Goal: Task Accomplishment & Management: Manage account settings

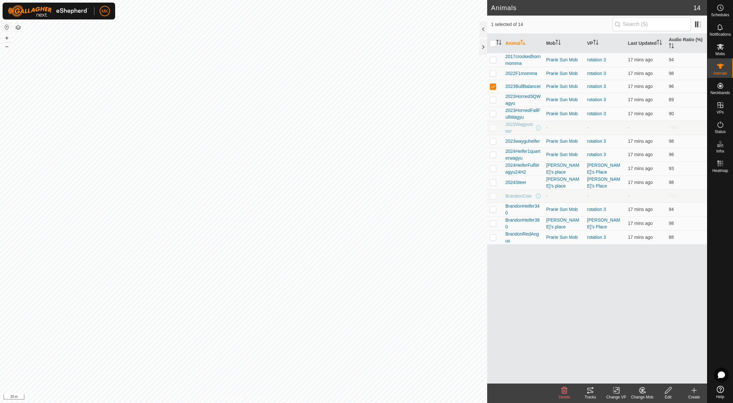
checkbox input "false"
click at [720, 108] on icon at bounding box center [720, 105] width 6 height 6
click at [670, 106] on link "In Rotation" at bounding box center [678, 104] width 55 height 13
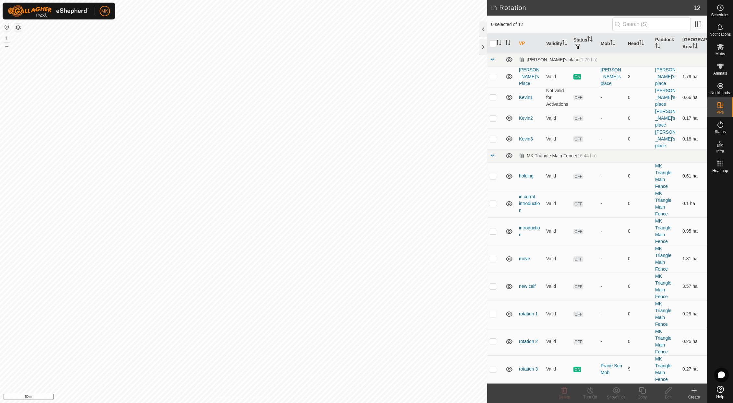
click at [493, 173] on p-checkbox at bounding box center [493, 175] width 6 height 5
checkbox input "false"
click at [493, 201] on p-checkbox at bounding box center [493, 203] width 6 height 5
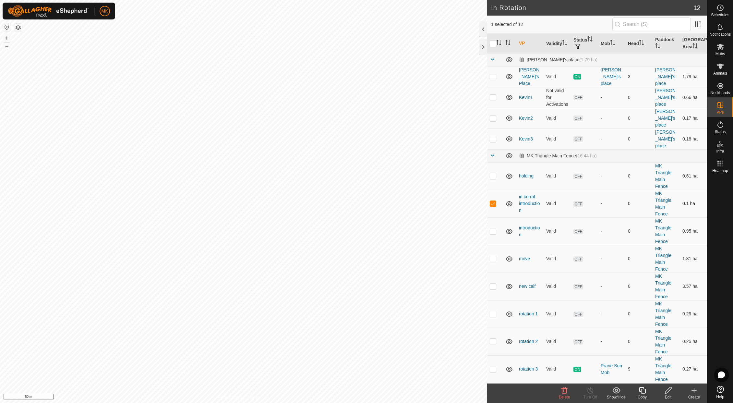
checkbox input "false"
click at [494, 228] on p-checkbox at bounding box center [493, 230] width 6 height 5
checkbox input "false"
click at [494, 256] on p-checkbox at bounding box center [493, 258] width 6 height 5
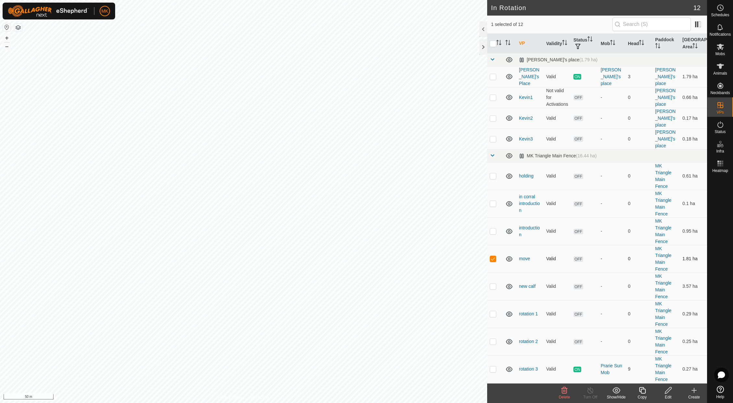
click at [494, 256] on p-checkbox at bounding box center [493, 258] width 6 height 5
checkbox input "false"
click at [495, 283] on p-checkbox at bounding box center [493, 285] width 6 height 5
click at [493, 283] on p-checkbox at bounding box center [493, 285] width 6 height 5
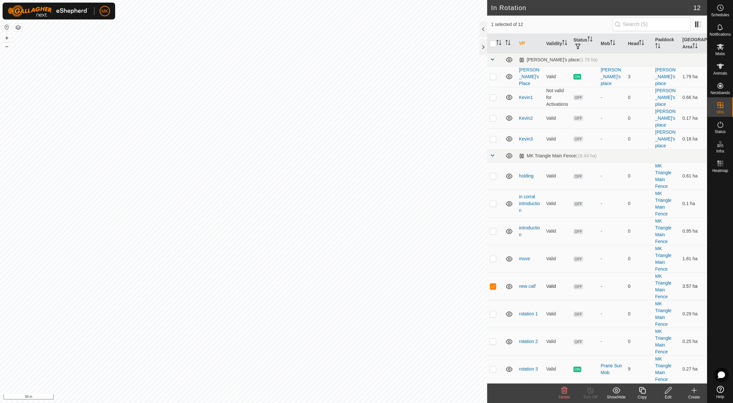
click at [492, 283] on p-checkbox at bounding box center [493, 285] width 6 height 5
checkbox input "false"
click at [494, 256] on p-checkbox at bounding box center [493, 258] width 6 height 5
checkbox input "true"
click at [669, 389] on icon at bounding box center [668, 390] width 8 height 8
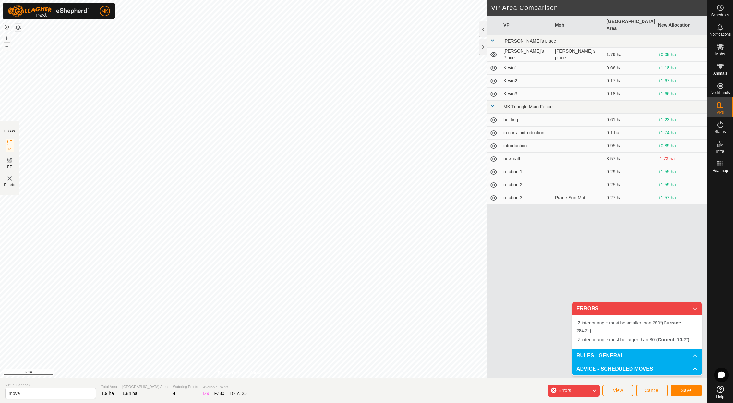
click at [652, 392] on span "Cancel" at bounding box center [651, 390] width 15 height 5
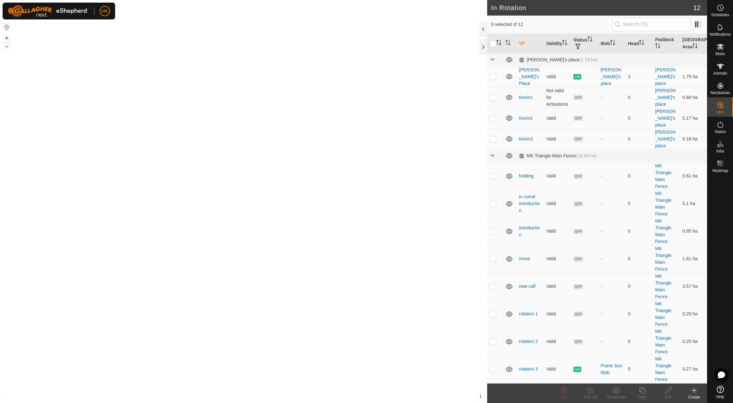
click at [677, 390] on edit-svg-icon at bounding box center [668, 390] width 26 height 8
click at [492, 256] on p-checkbox at bounding box center [493, 258] width 6 height 5
click at [564, 390] on icon at bounding box center [564, 390] width 8 height 8
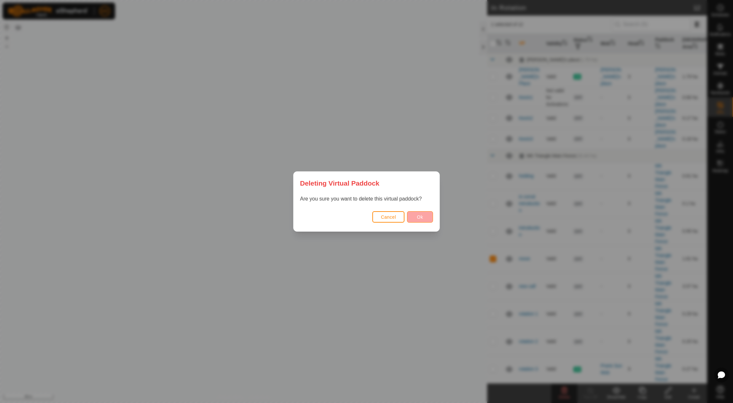
click at [424, 217] on button "Ok" at bounding box center [420, 216] width 26 height 11
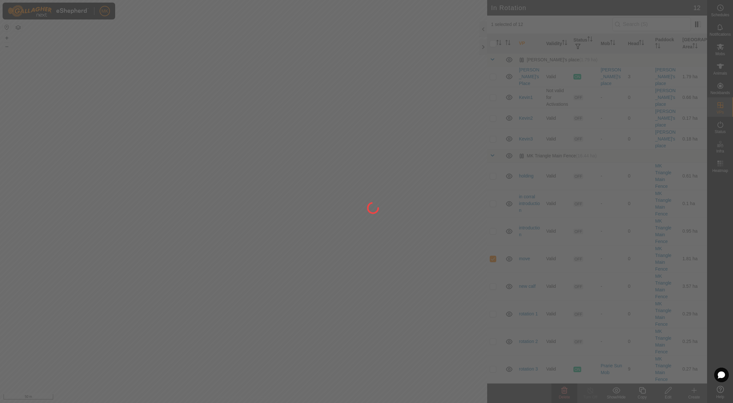
checkbox input "false"
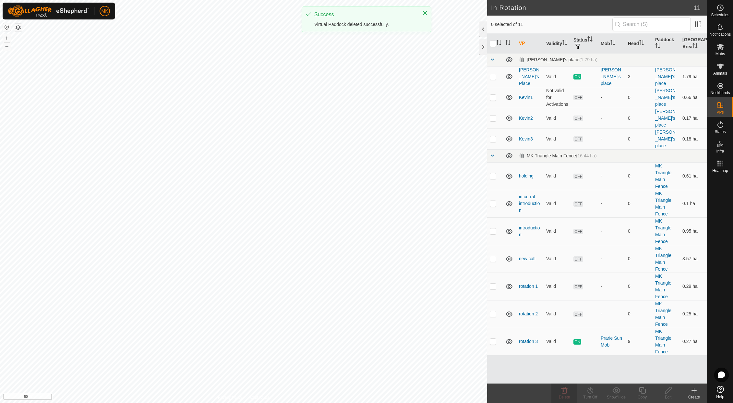
click at [694, 392] on icon at bounding box center [694, 390] width 0 height 5
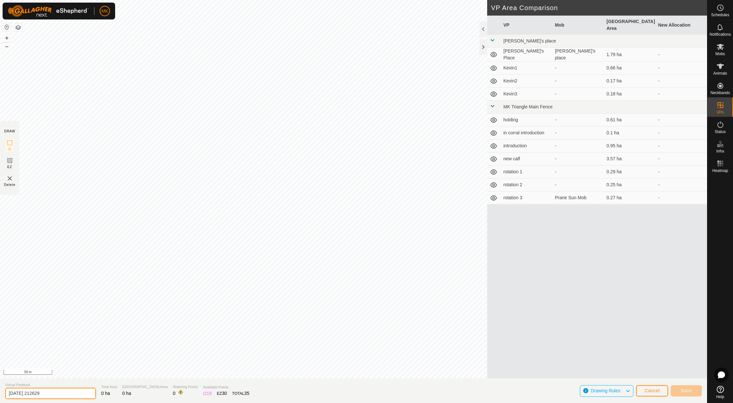
click at [54, 393] on input "[DATE] 212629" at bounding box center [50, 393] width 91 height 11
click at [54, 391] on input "[DATE] 212629" at bounding box center [50, 393] width 91 height 11
drag, startPoint x: 54, startPoint y: 391, endPoint x: -6, endPoint y: 390, distance: 60.0
click at [0, 390] on html "MK Schedules Notifications Mobs Animals Neckbands VPs Status Infra Heatmap Help…" at bounding box center [366, 201] width 733 height 403
type input "capture"
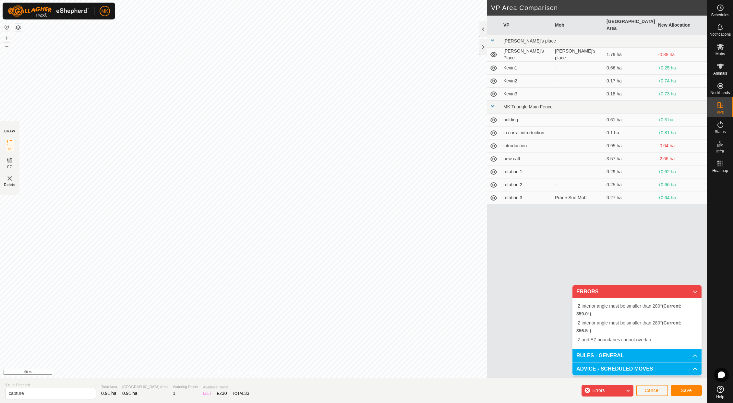
click at [657, 392] on span "Cancel" at bounding box center [651, 390] width 15 height 5
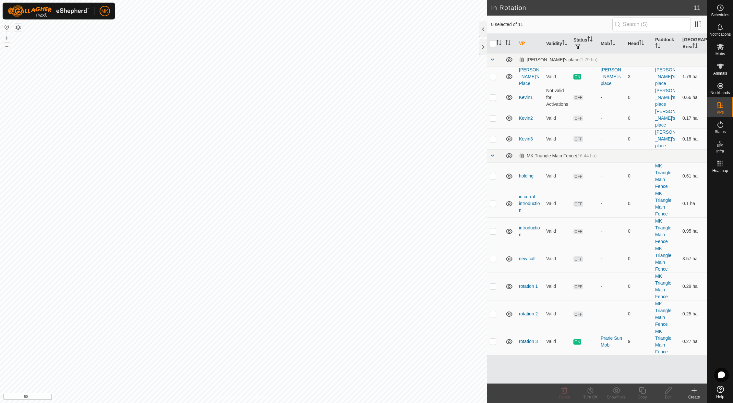
click at [696, 392] on icon at bounding box center [694, 390] width 8 height 8
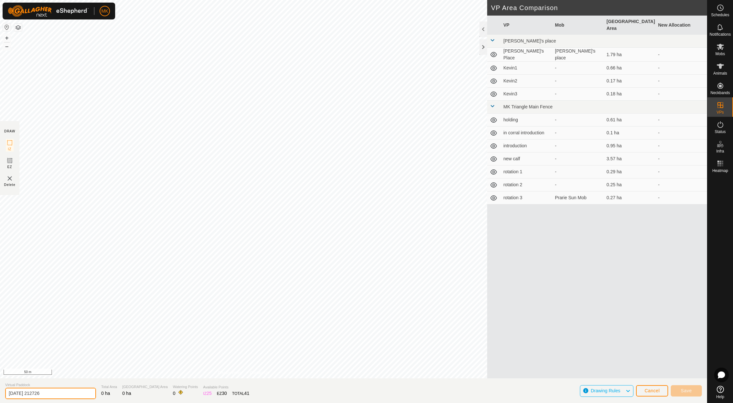
click at [55, 392] on input "[DATE] 212726" at bounding box center [50, 393] width 91 height 11
type input "2"
type input "capture"
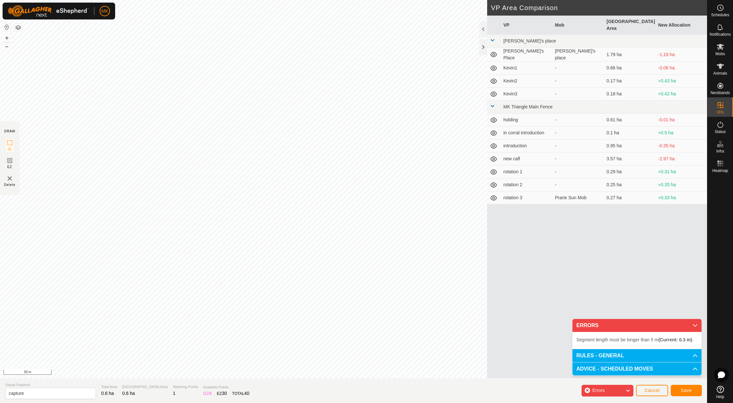
click at [541, 343] on div "VP Mob Grazing Area New Allocation [PERSON_NAME]'s place [PERSON_NAME]'s Place …" at bounding box center [597, 205] width 220 height 378
click at [198, 172] on div "IZ interior angle must be larger than 80° (Current: 21.4°) . + – ⇧ i 50 m" at bounding box center [243, 189] width 487 height 378
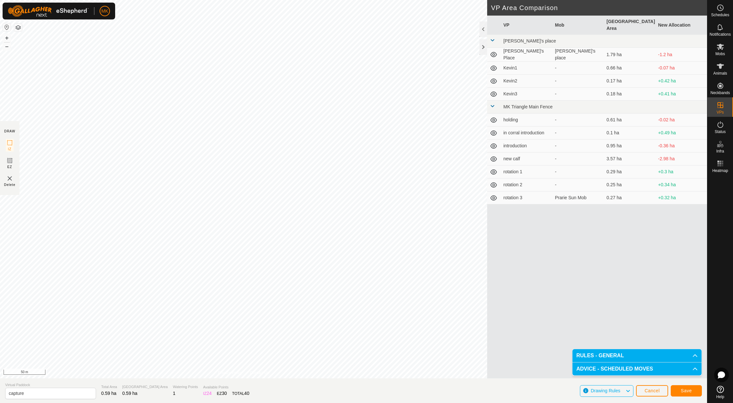
click at [691, 391] on span "Save" at bounding box center [686, 390] width 11 height 5
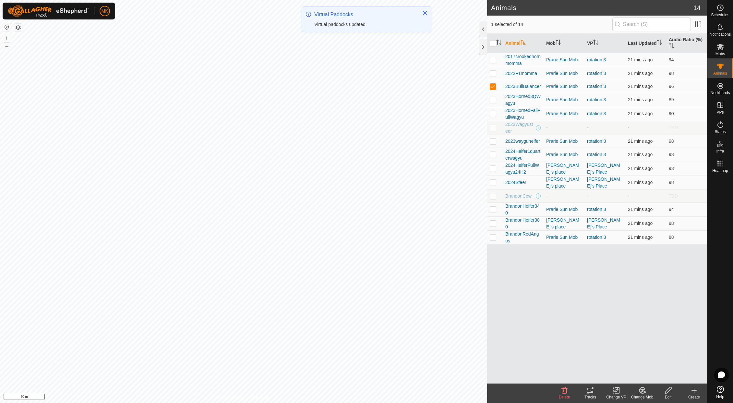
click at [617, 391] on icon at bounding box center [616, 390] width 5 height 4
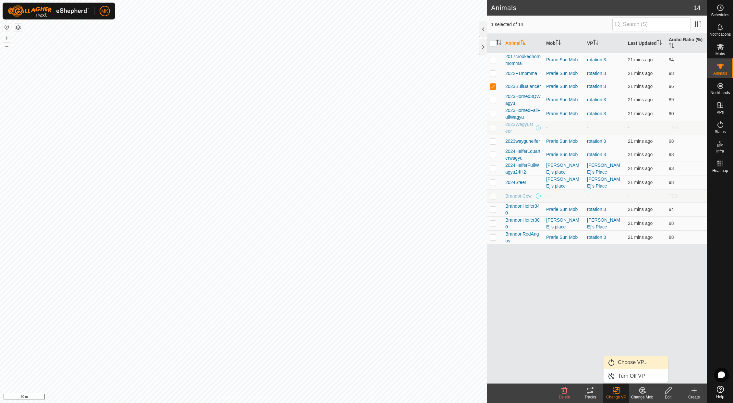
click at [628, 363] on span "Choose VP..." at bounding box center [633, 362] width 30 height 8
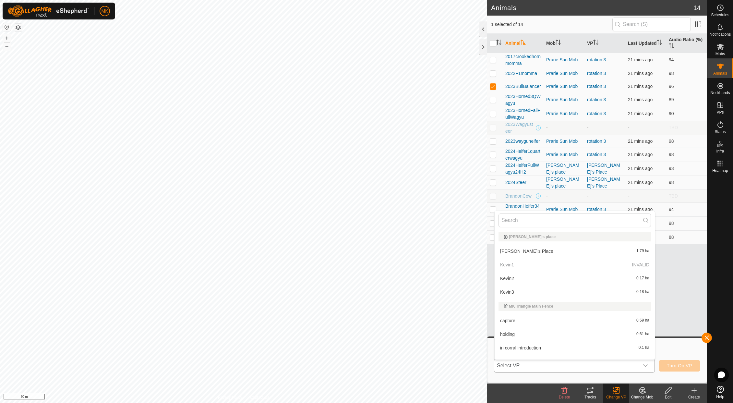
scroll to position [8, 0]
click at [525, 314] on li "capture 0.59 ha" at bounding box center [575, 311] width 160 height 13
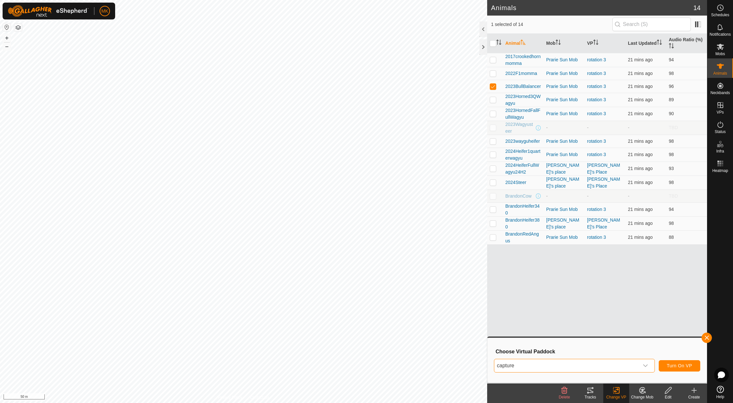
click at [678, 368] on span "Turn On VP" at bounding box center [679, 365] width 25 height 5
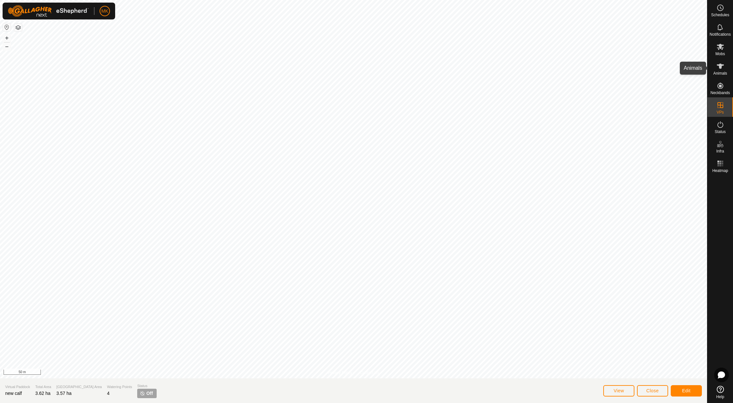
click at [724, 70] on es-animals-svg-icon at bounding box center [720, 66] width 12 height 10
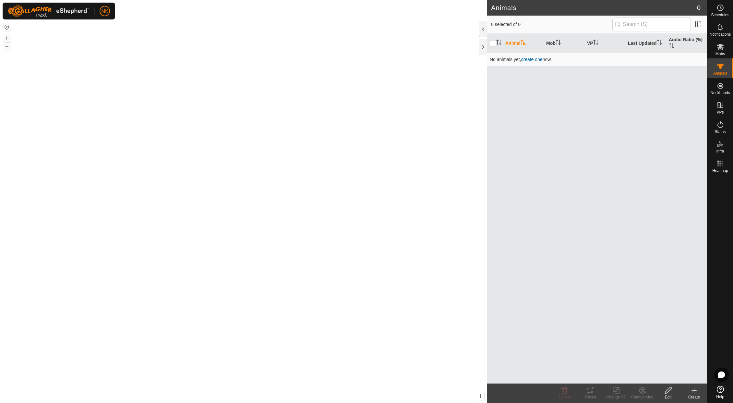
click at [720, 70] on icon at bounding box center [720, 66] width 8 height 8
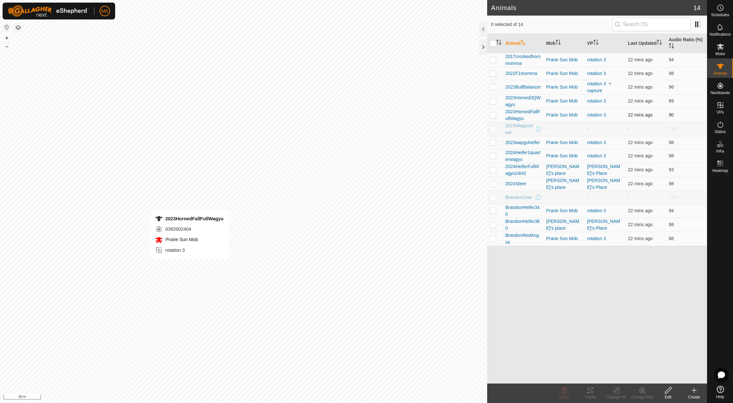
checkbox input "true"
click at [618, 395] on div "Change VP" at bounding box center [616, 397] width 26 height 6
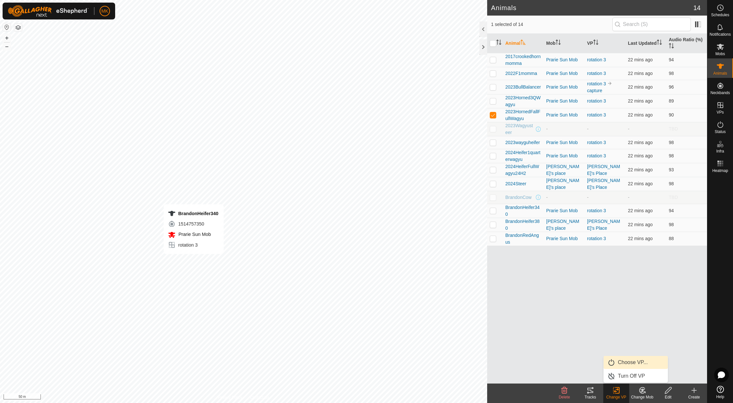
click at [623, 361] on link "Choose VP..." at bounding box center [635, 362] width 64 height 13
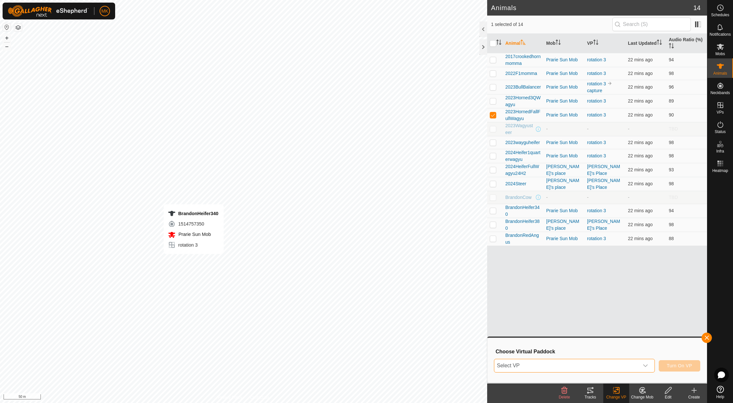
click at [630, 364] on span "Select VP" at bounding box center [566, 365] width 145 height 13
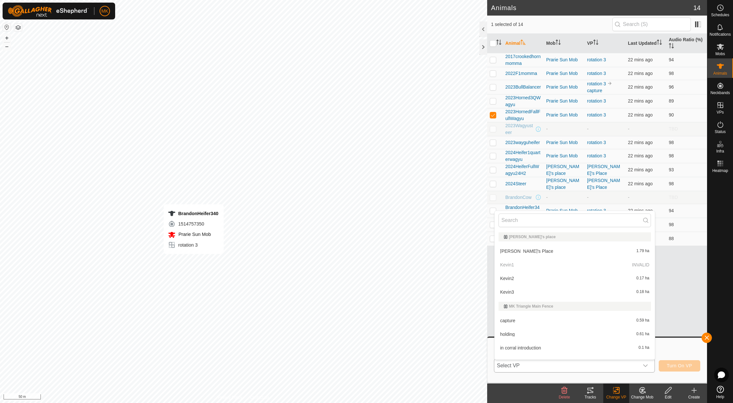
click at [517, 320] on li "capture 0.59 ha" at bounding box center [575, 320] width 160 height 13
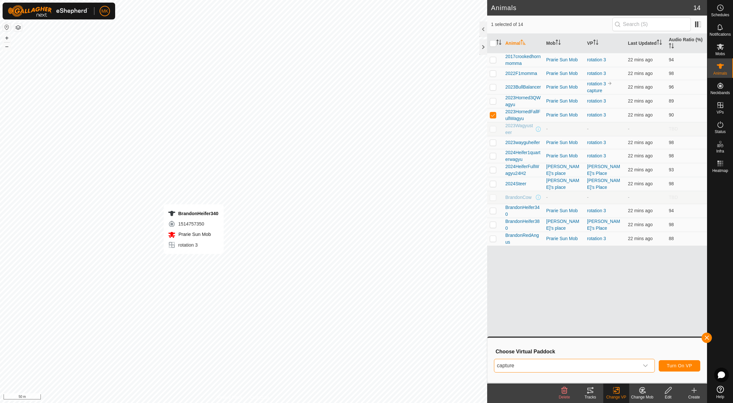
click at [678, 366] on span "Turn On VP" at bounding box center [679, 365] width 25 height 5
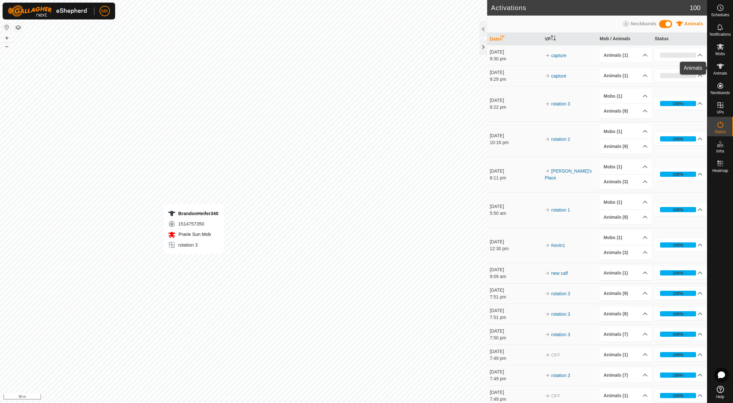
click at [721, 70] on es-animals-svg-icon at bounding box center [720, 66] width 12 height 10
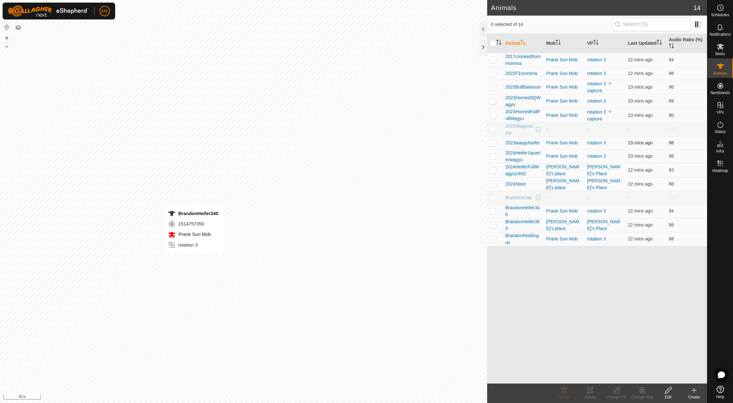
click at [494, 146] on td at bounding box center [495, 142] width 16 height 13
click at [493, 145] on p-checkbox at bounding box center [493, 142] width 6 height 5
checkbox input "false"
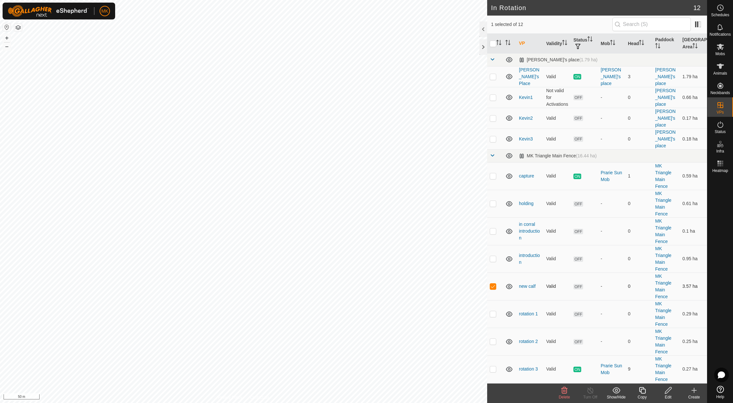
click at [493, 283] on p-checkbox at bounding box center [493, 285] width 6 height 5
click at [722, 69] on icon at bounding box center [720, 66] width 8 height 8
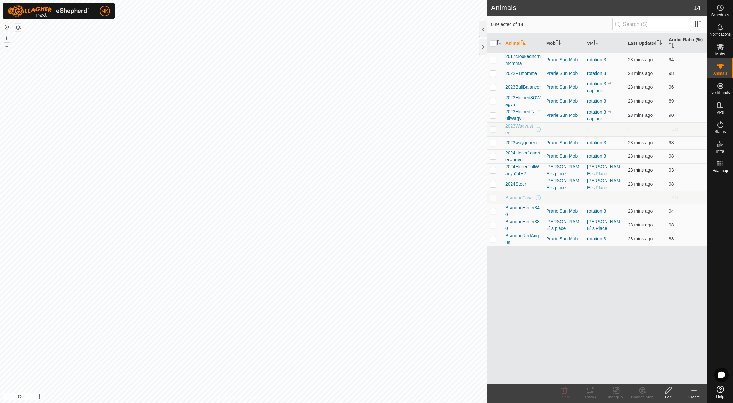
click at [493, 172] on p-checkbox at bounding box center [493, 169] width 6 height 5
checkbox input "false"
click at [493, 185] on p-checkbox at bounding box center [493, 183] width 6 height 5
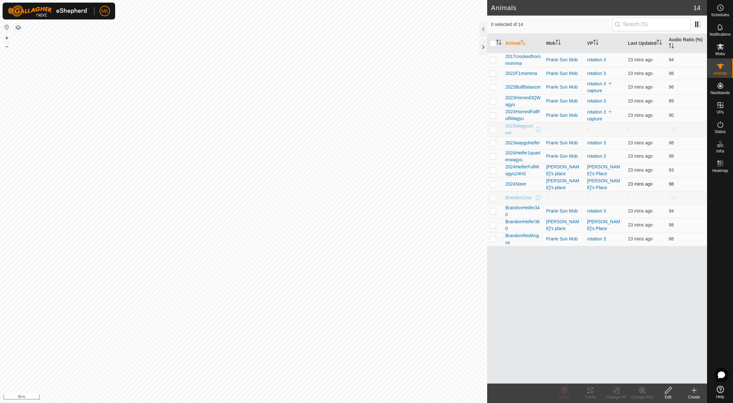
click at [493, 185] on p-checkbox at bounding box center [493, 183] width 6 height 5
checkbox input "false"
checkbox input "true"
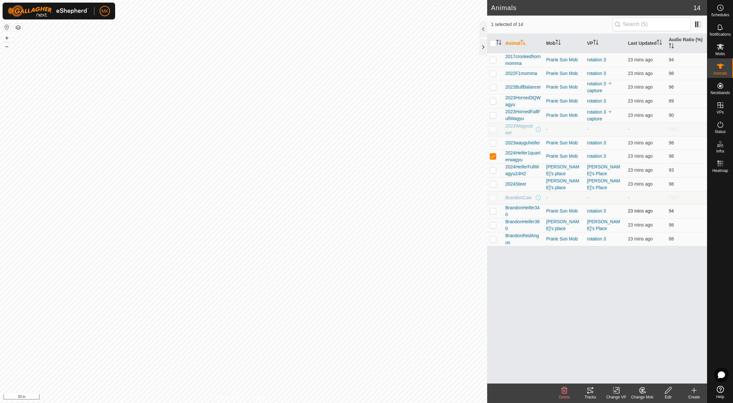
click at [494, 210] on p-checkbox at bounding box center [493, 210] width 6 height 5
checkbox input "true"
click at [617, 389] on icon at bounding box center [616, 390] width 5 height 4
click at [626, 362] on span "Choose VP..." at bounding box center [633, 362] width 30 height 8
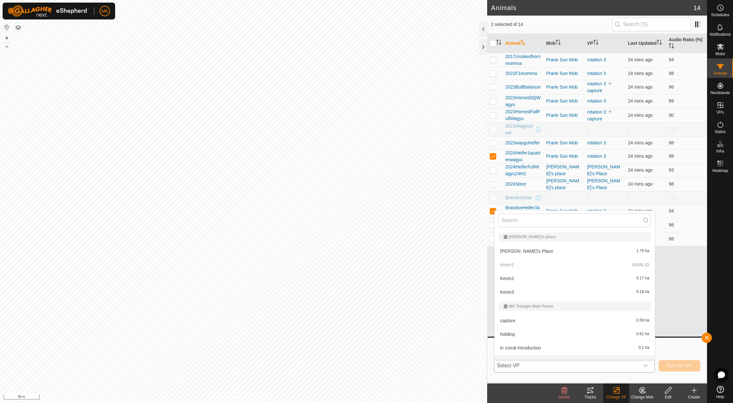
scroll to position [8, 0]
click at [510, 312] on li "capture 0.59 ha" at bounding box center [575, 311] width 160 height 13
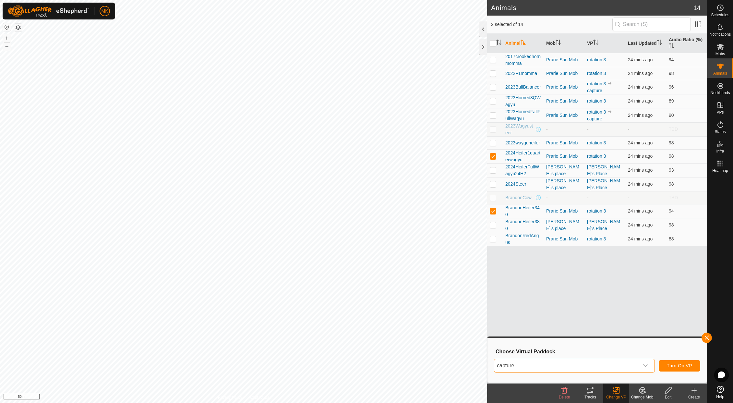
scroll to position [8, 0]
click at [677, 366] on span "Turn On VP" at bounding box center [679, 365] width 25 height 5
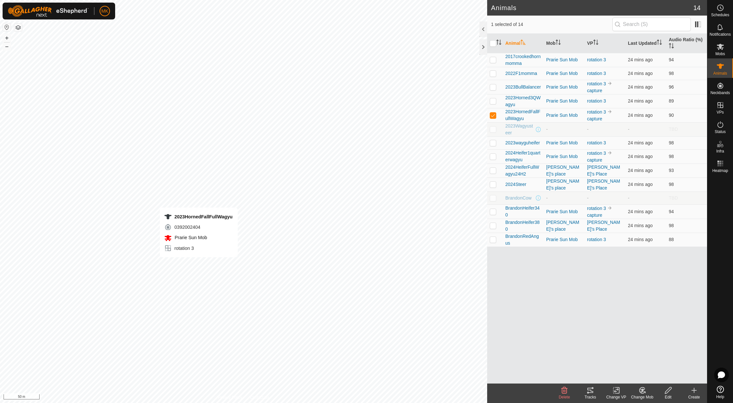
checkbox input "false"
checkbox input "true"
click at [618, 392] on icon at bounding box center [616, 390] width 8 height 8
click at [626, 359] on link "Choose VP..." at bounding box center [635, 362] width 64 height 13
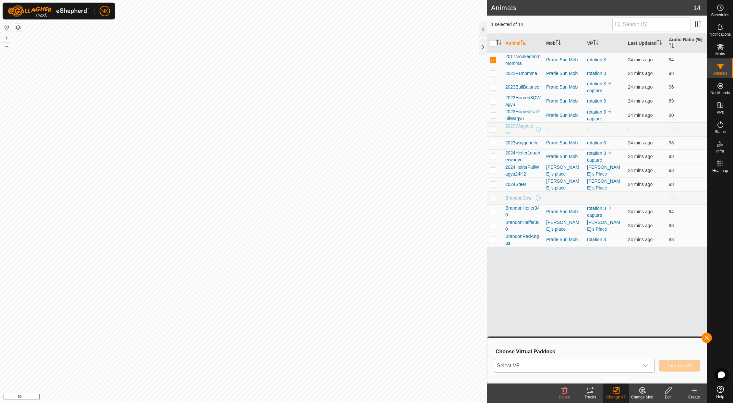
click at [584, 366] on span "Select VP" at bounding box center [566, 365] width 145 height 13
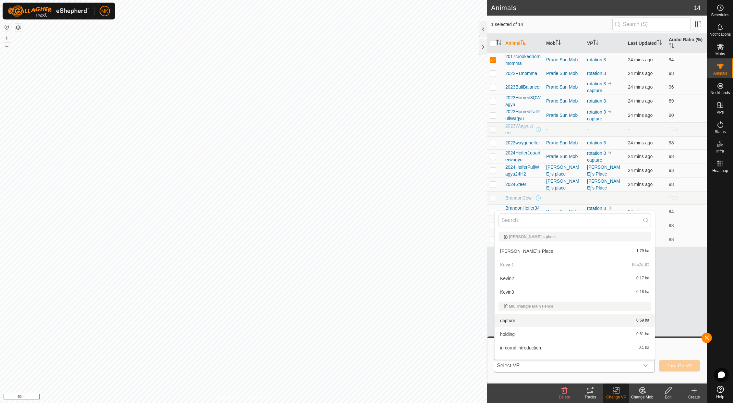
click at [517, 322] on li "capture 0.59 ha" at bounding box center [575, 320] width 160 height 13
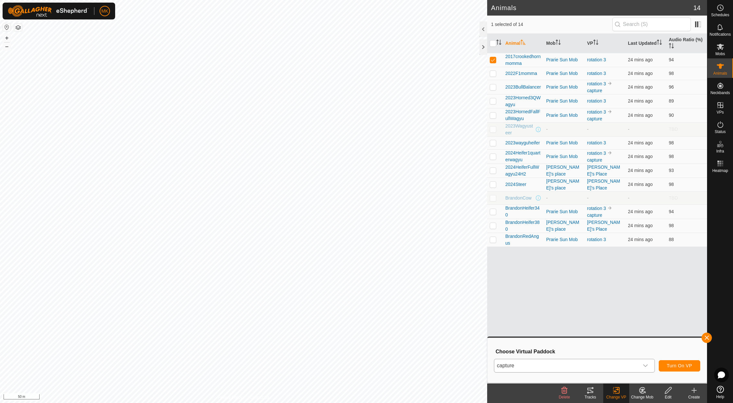
click at [677, 367] on span "Turn On VP" at bounding box center [679, 365] width 25 height 5
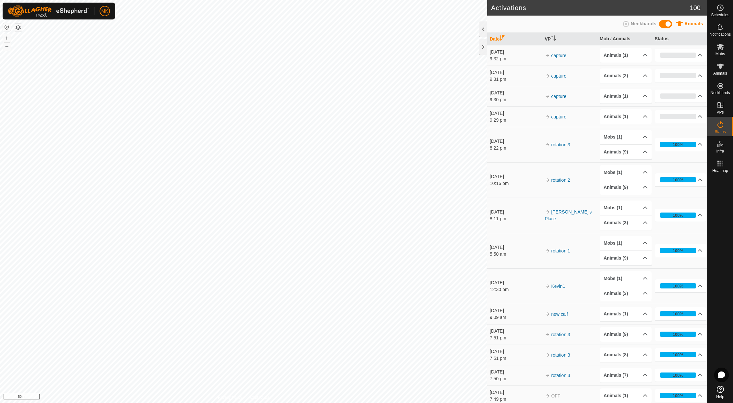
scroll to position [2, 0]
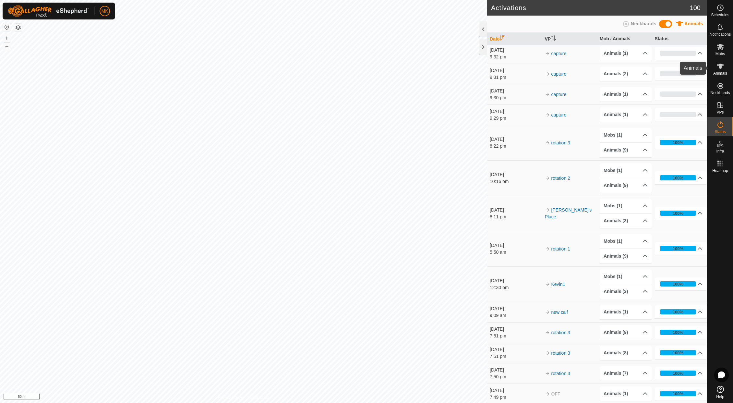
click at [721, 74] on span "Animals" at bounding box center [720, 73] width 14 height 4
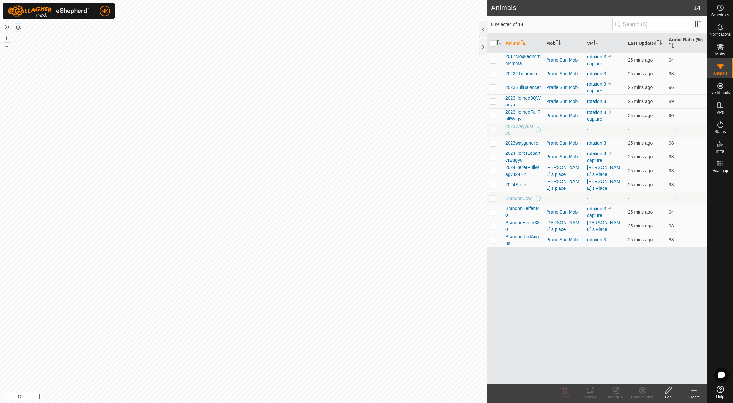
checkbox input "false"
checkbox input "true"
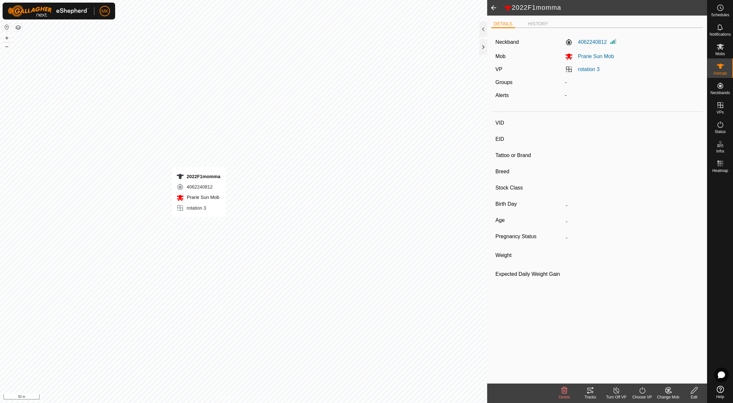
click at [492, 8] on span at bounding box center [493, 8] width 13 height 16
